Goal: Task Accomplishment & Management: Complete application form

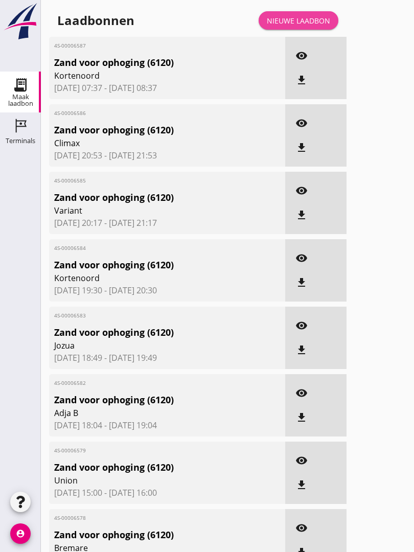
click at [317, 26] on div "Nieuwe laadbon" at bounding box center [298, 20] width 63 height 11
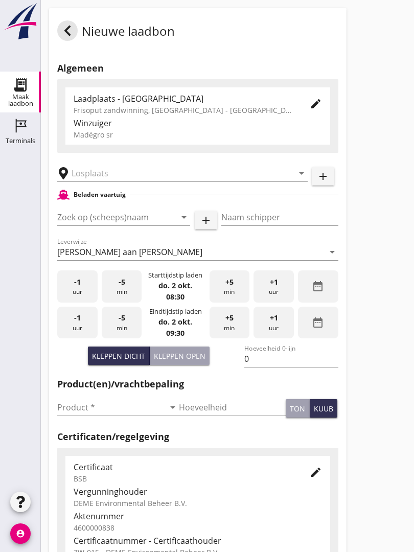
click at [132, 176] on input "text" at bounding box center [176, 173] width 208 height 16
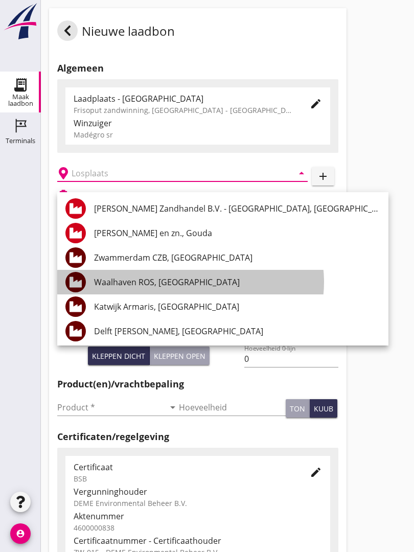
click at [202, 276] on div "Waalhaven ROS, [GEOGRAPHIC_DATA]" at bounding box center [237, 282] width 286 height 12
type input "Waalhaven ROS, [GEOGRAPHIC_DATA]"
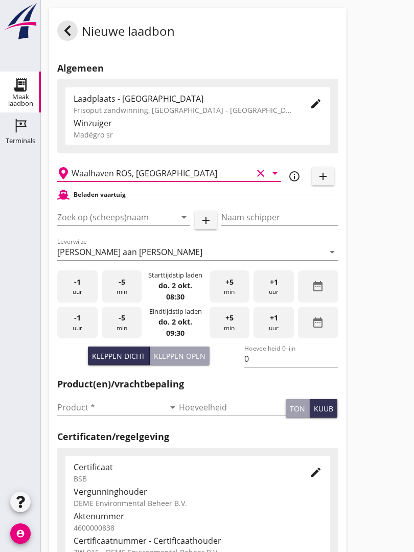
click at [149, 222] on input "Zoek op (scheeps)naam" at bounding box center [109, 217] width 104 height 16
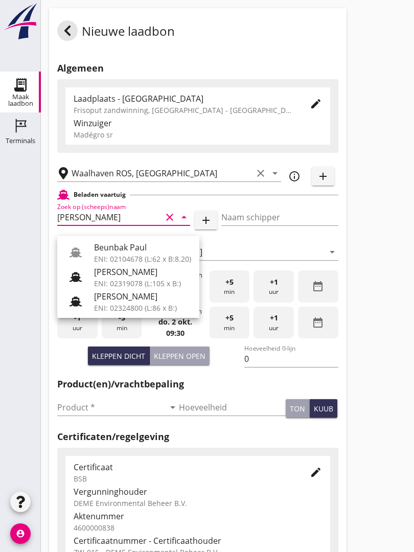
click at [141, 248] on div "Beunbak Paul" at bounding box center [142, 247] width 97 height 12
type input "Beunbak Paul"
type input "[PERSON_NAME]"
type input "576"
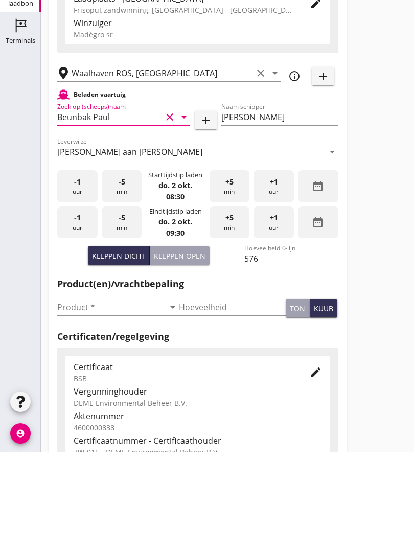
click at [73, 399] on input "Product *" at bounding box center [110, 407] width 107 height 16
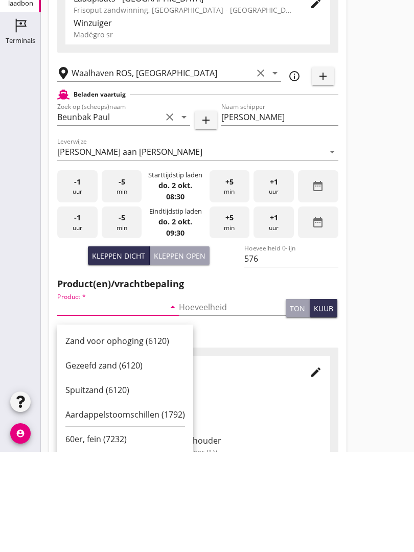
click at [117, 435] on div "Zand voor ophoging (6120)" at bounding box center [125, 441] width 120 height 12
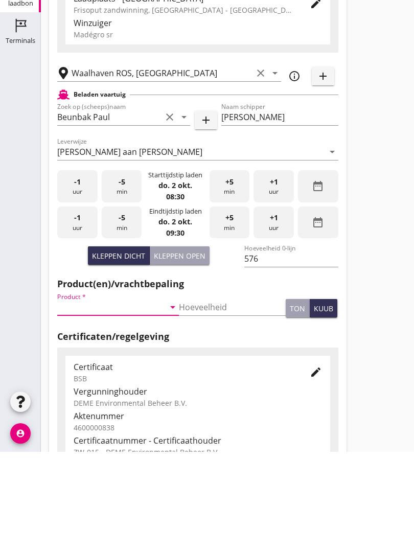
type input "Zand voor ophoging (6120)"
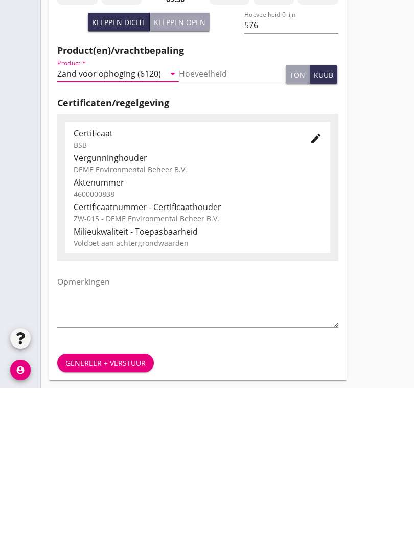
scroll to position [179, 0]
click at [121, 521] on div "Genereer + verstuur" at bounding box center [105, 526] width 80 height 11
